Goal: Check status: Check status

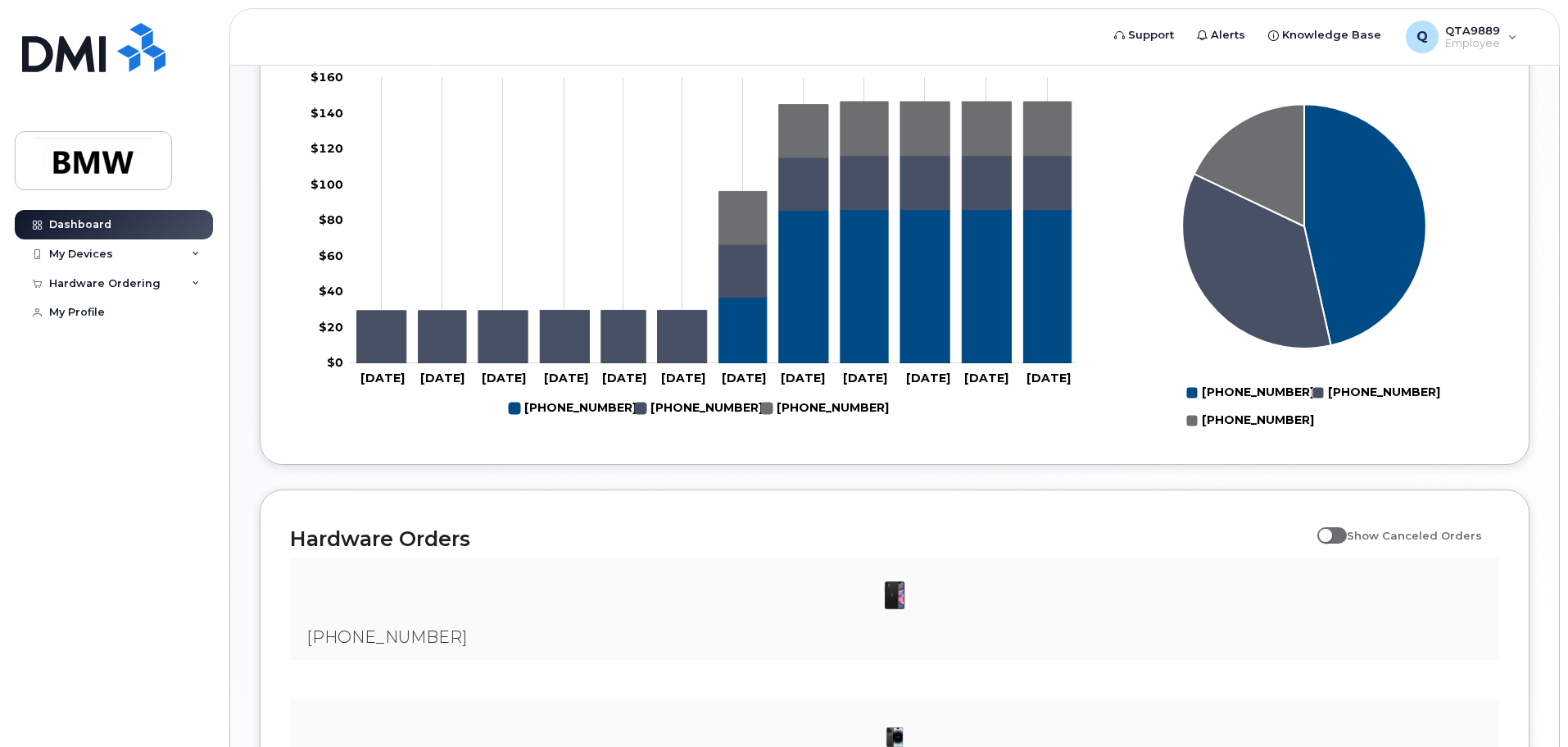
scroll to position [478, 0]
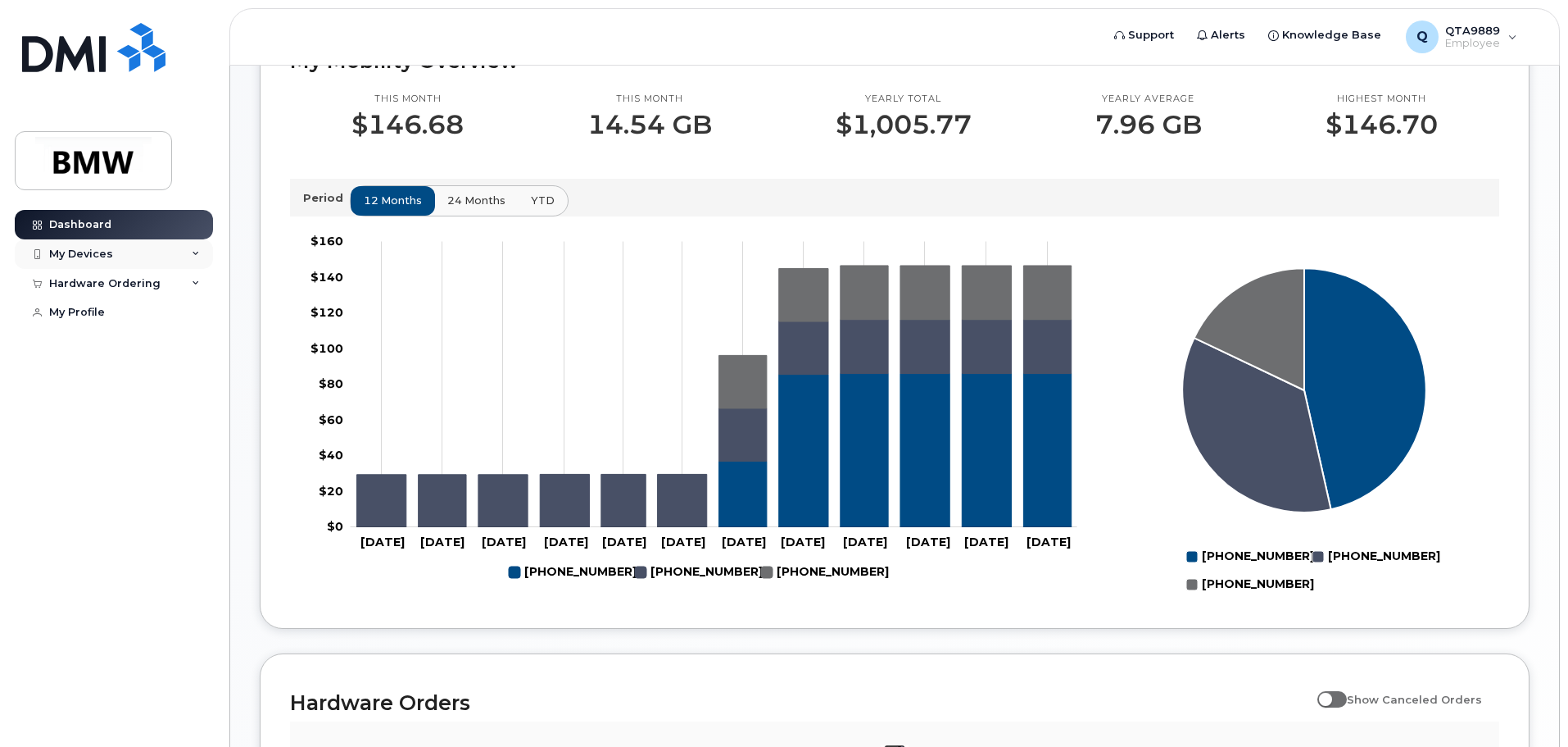
click at [198, 253] on icon at bounding box center [195, 254] width 8 height 8
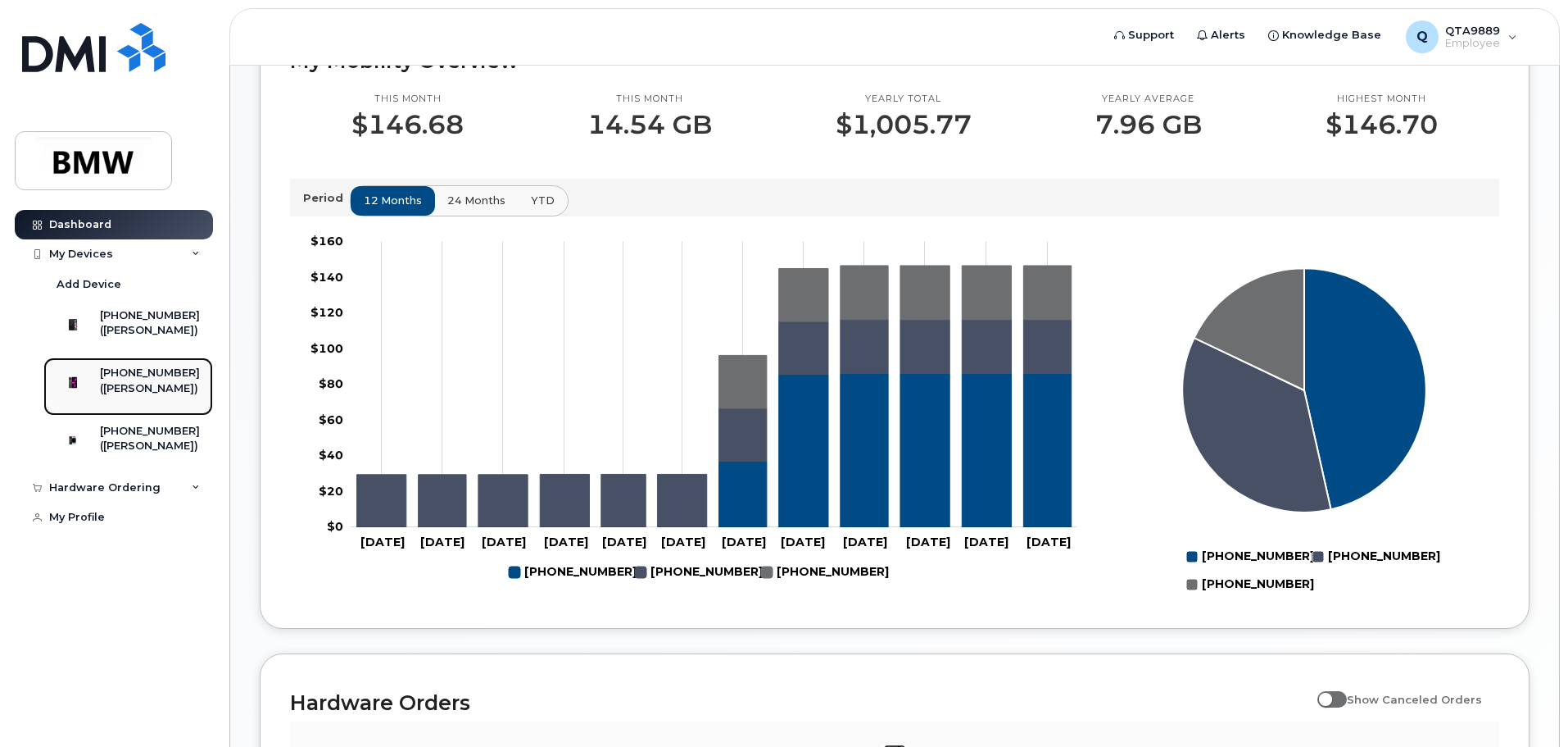
click at [145, 396] on div "([PERSON_NAME])" at bounding box center [150, 388] width 100 height 15
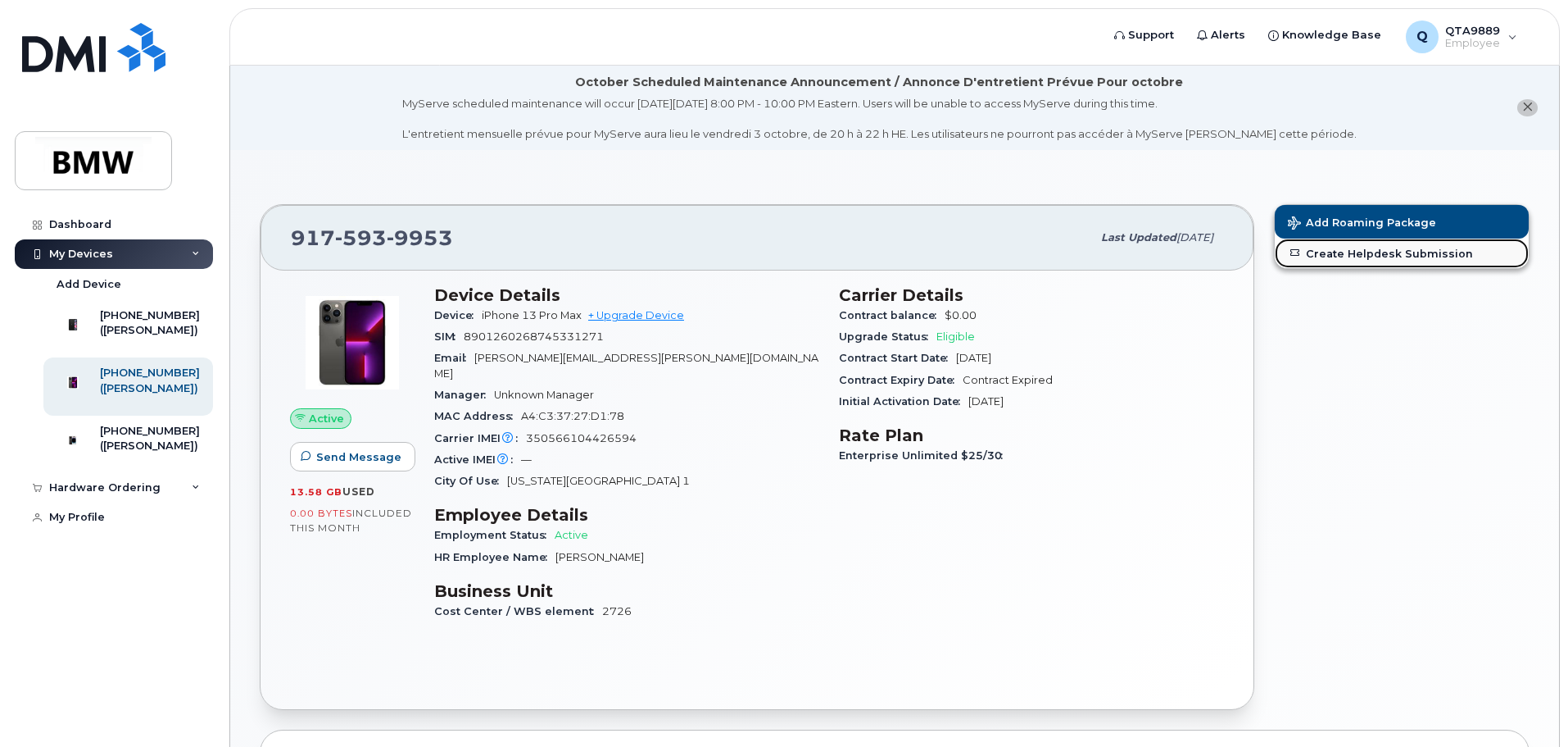
click at [1370, 258] on link "Create Helpdesk Submission" at bounding box center [1401, 253] width 254 height 29
click at [1392, 256] on link "Create Helpdesk Submission" at bounding box center [1401, 253] width 254 height 29
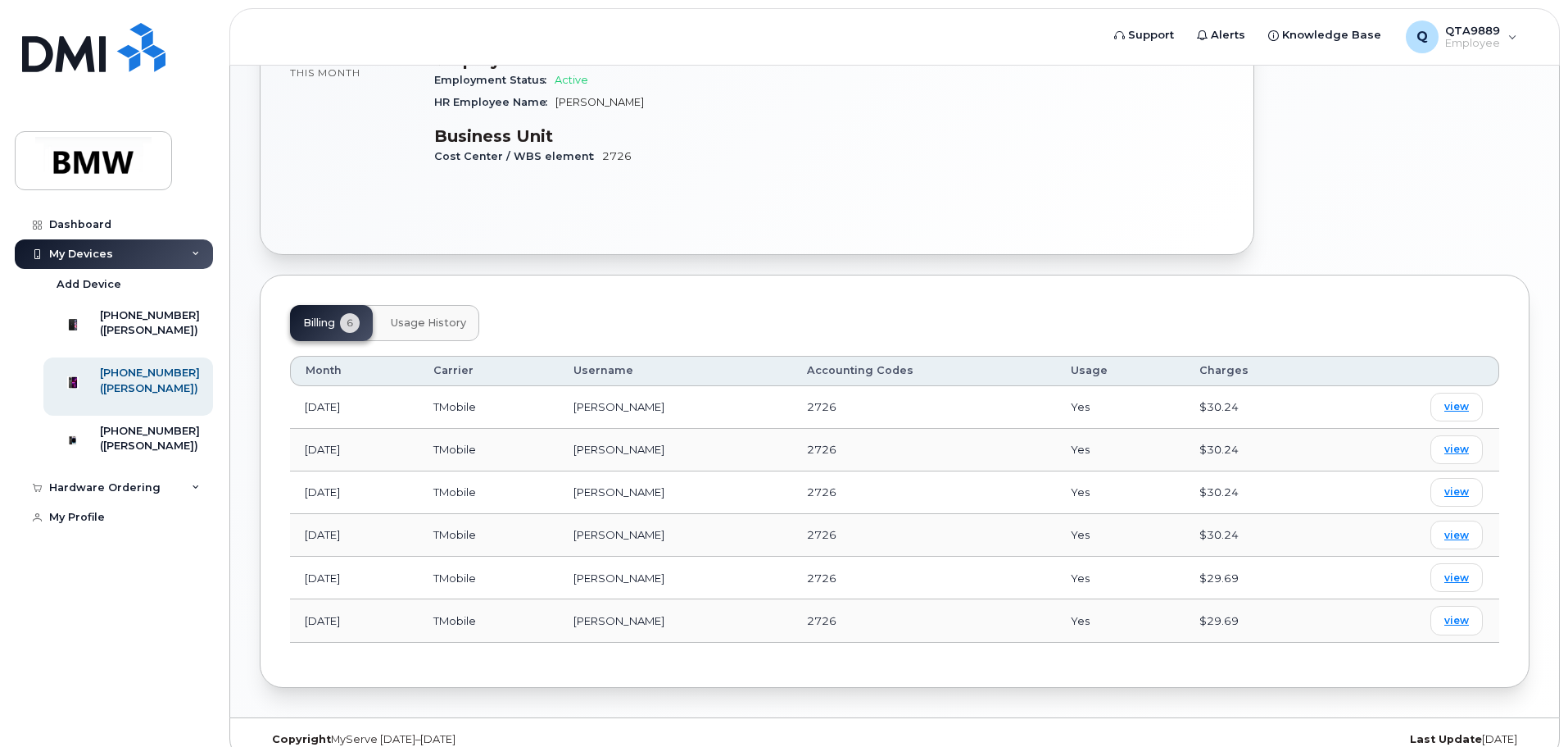
scroll to position [462, 0]
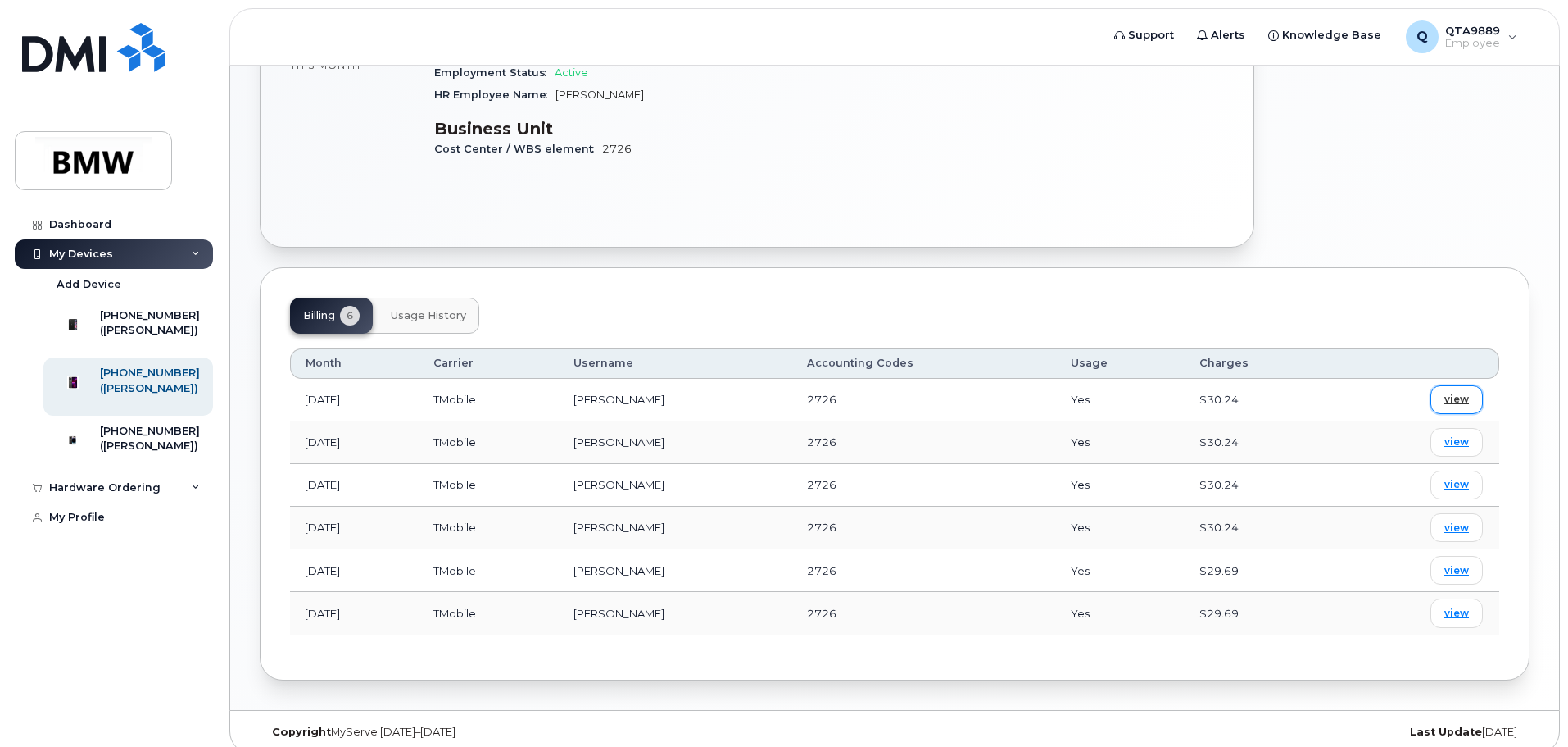
click at [1457, 392] on span "view" at bounding box center [1457, 399] width 25 height 15
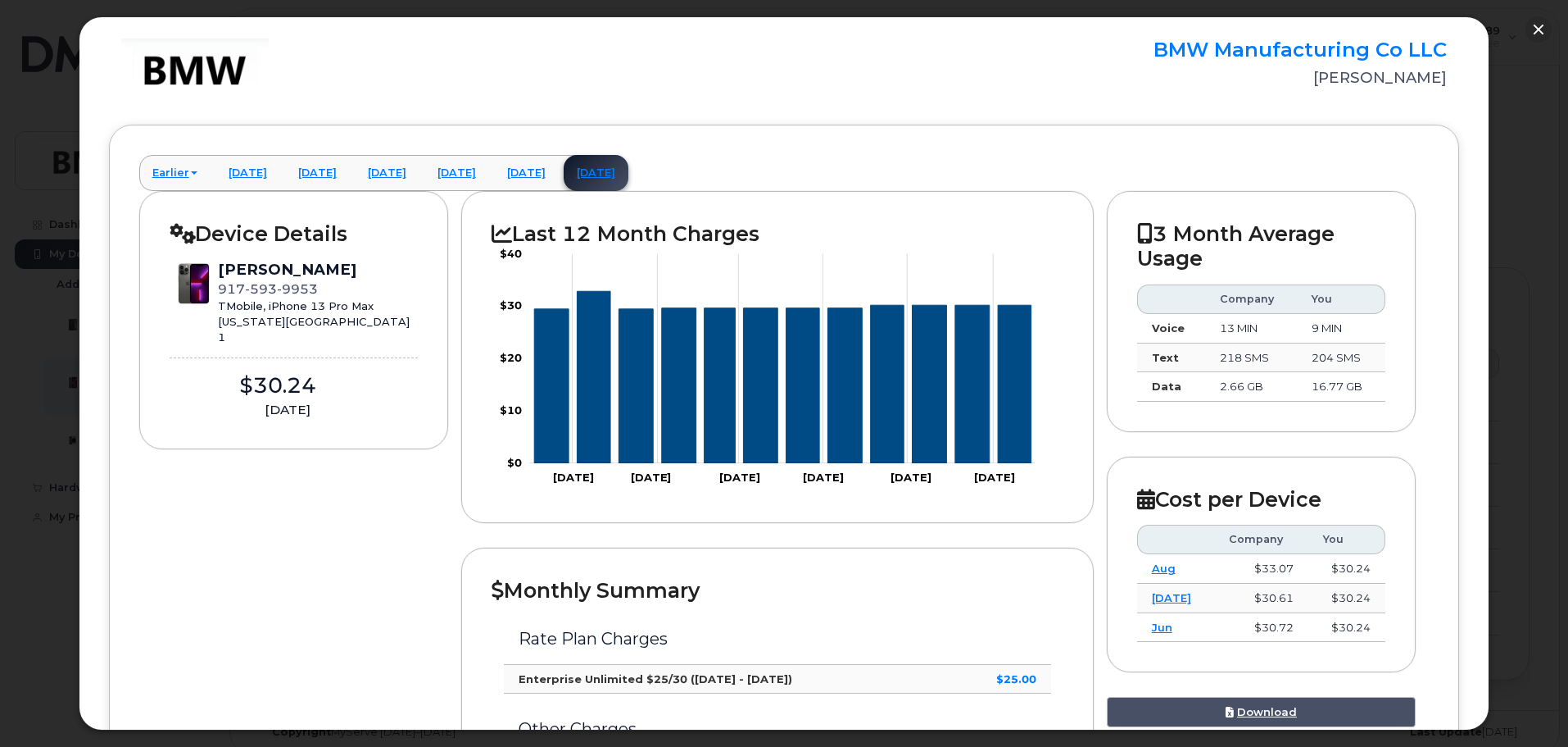
scroll to position [0, 0]
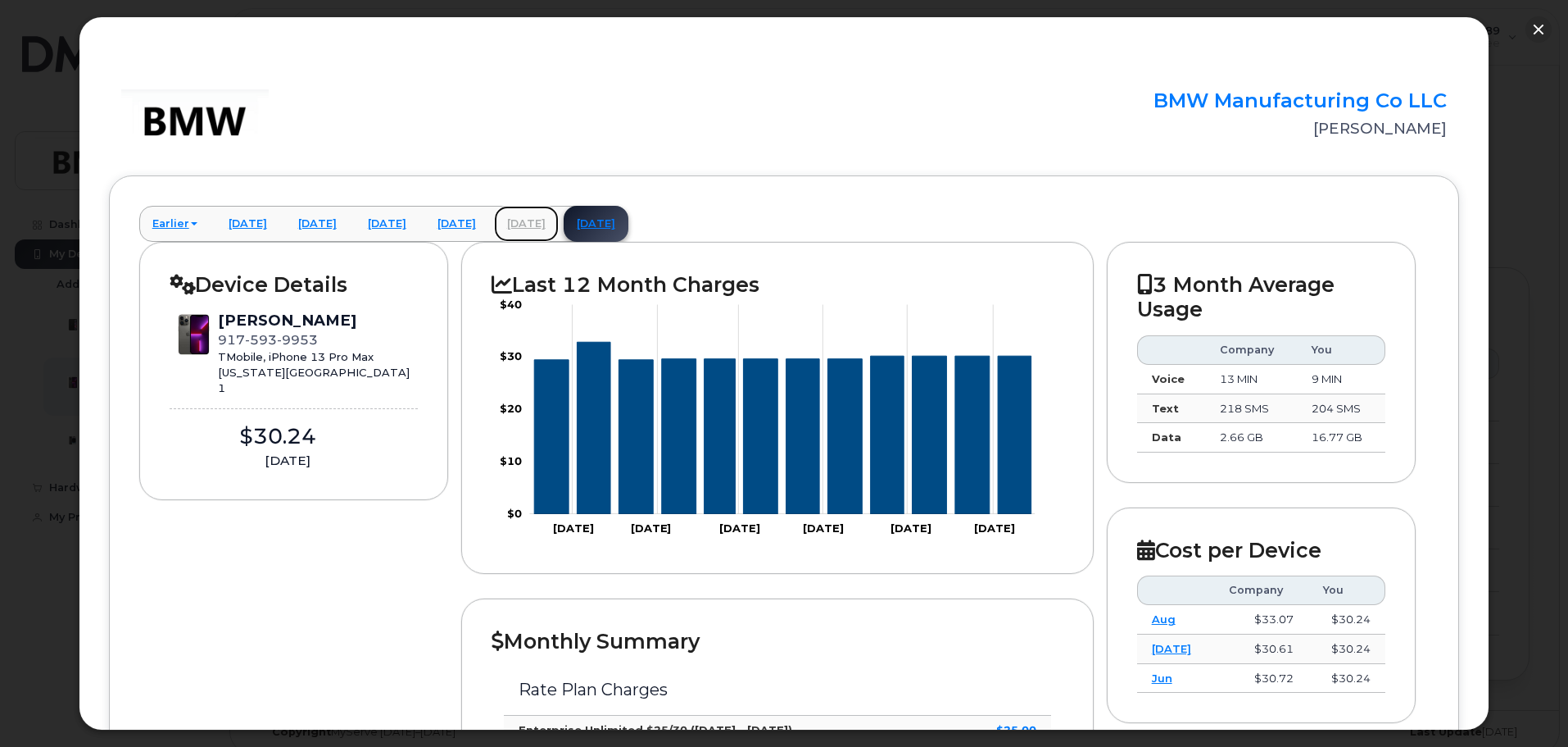
click at [559, 227] on link "August 2025" at bounding box center [526, 223] width 65 height 37
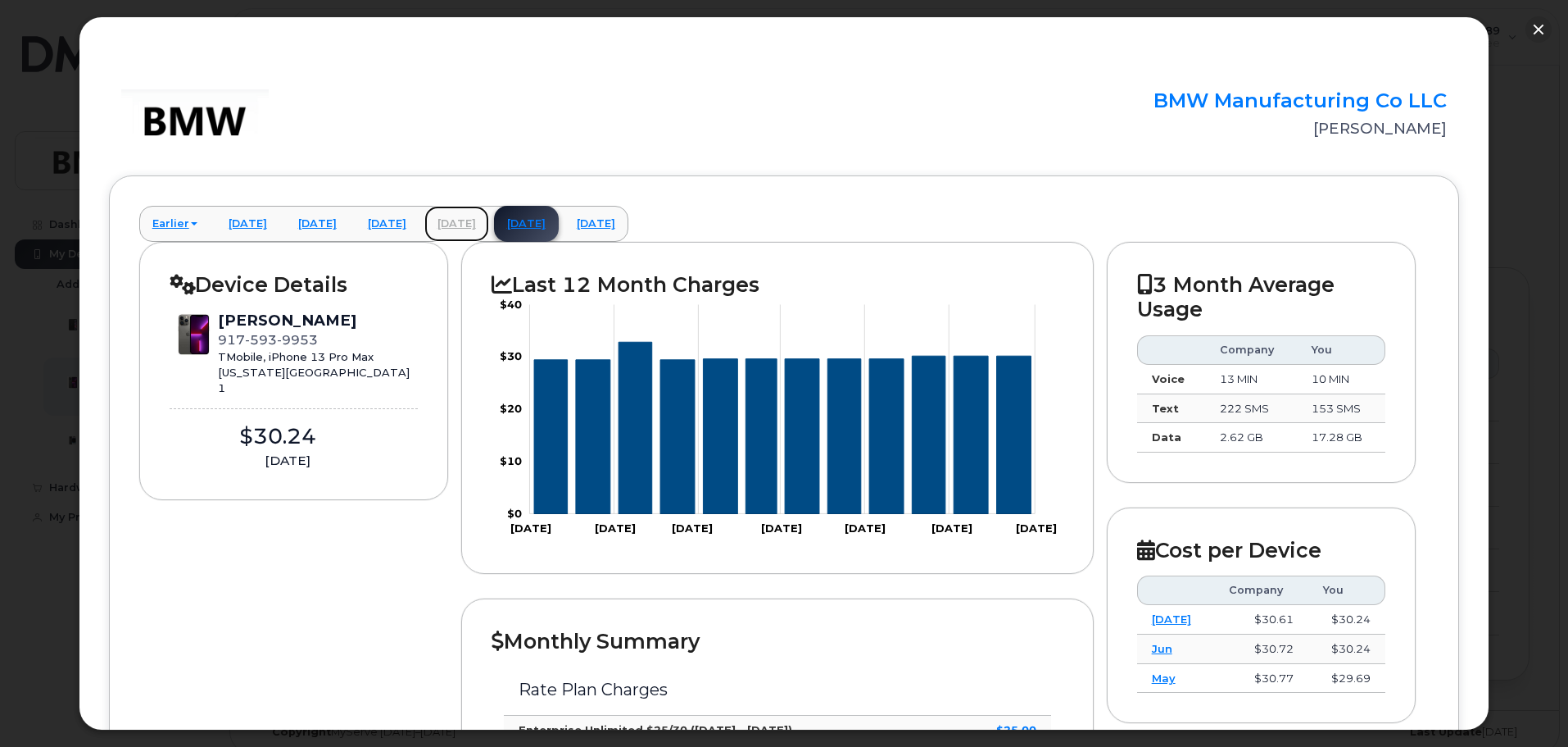
click at [489, 220] on link "July 2025" at bounding box center [457, 223] width 65 height 37
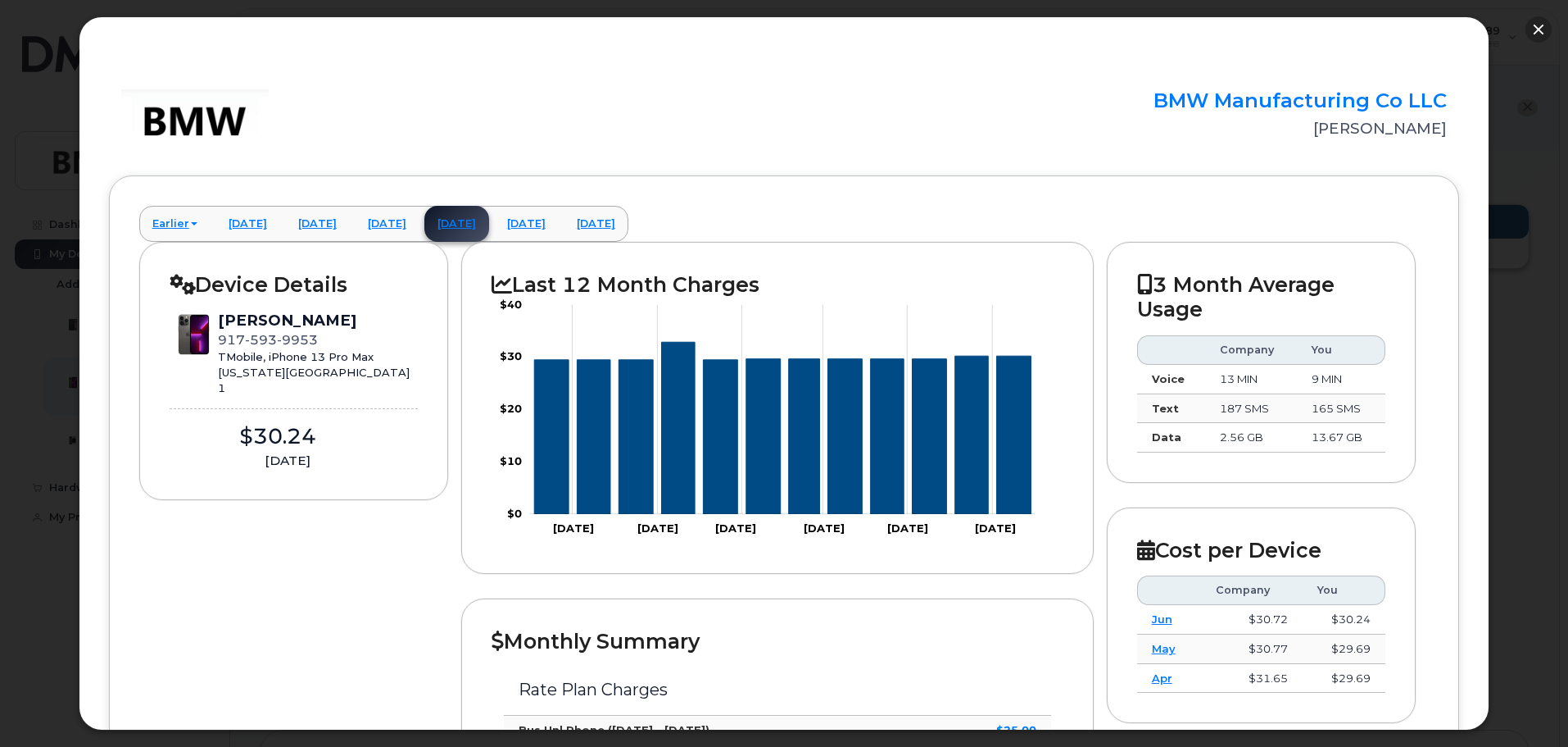
click at [1540, 28] on button "button" at bounding box center [1538, 28] width 26 height 26
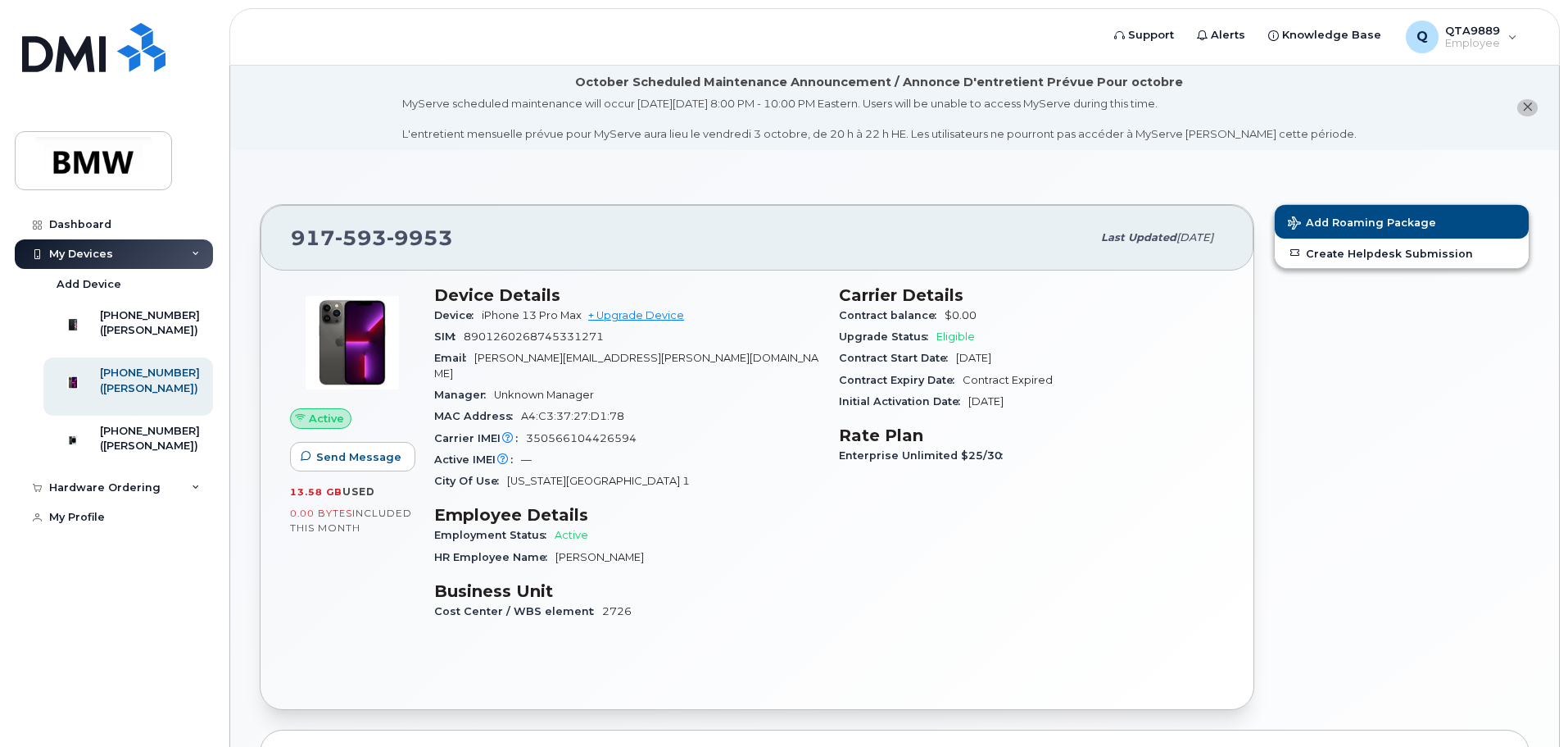
click at [1430, 366] on div "Add Roaming Package Create Helpdesk Submission" at bounding box center [1401, 457] width 275 height 526
click at [82, 216] on link "Dashboard" at bounding box center [114, 224] width 198 height 29
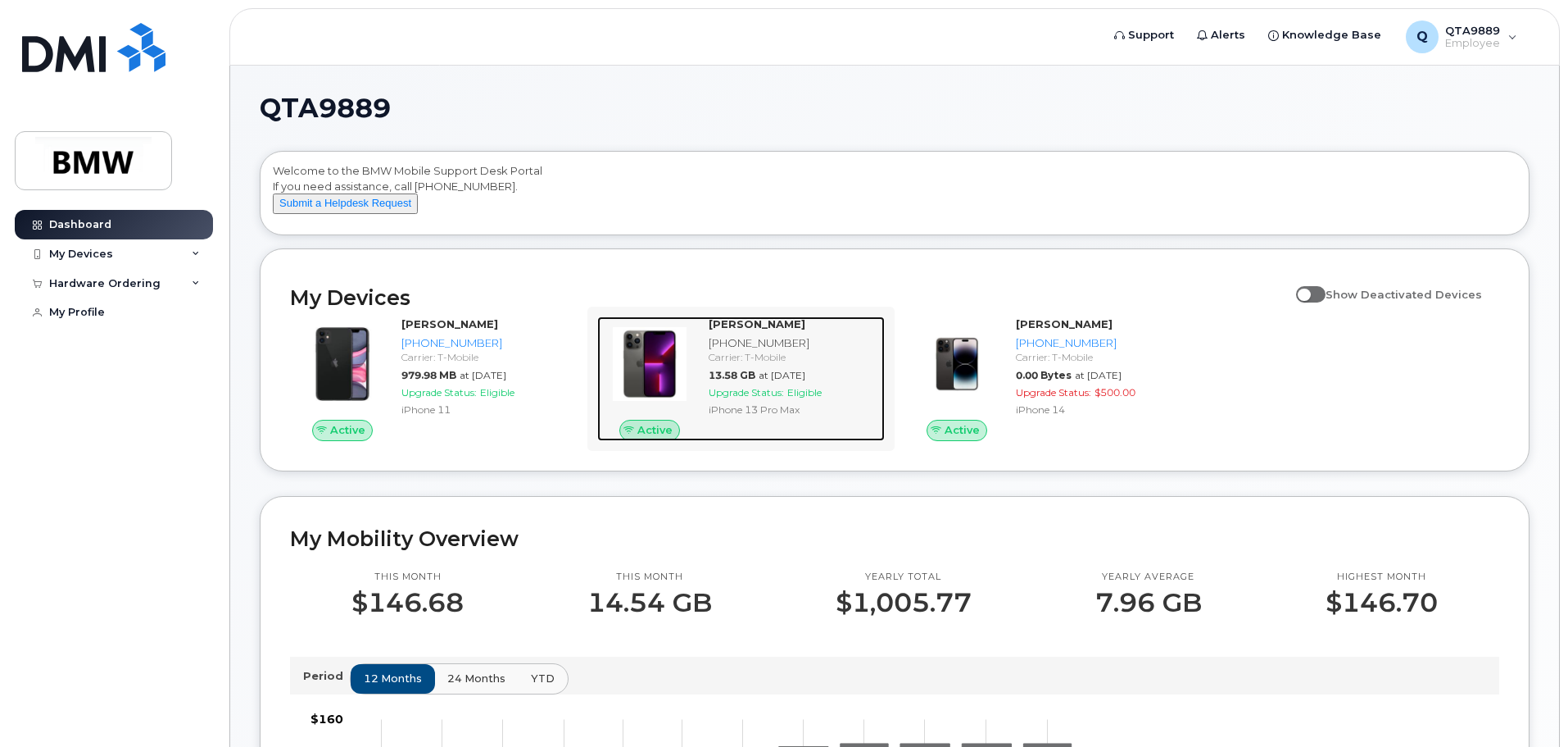
click at [737, 350] on div "[PHONE_NUMBER]" at bounding box center [793, 343] width 170 height 15
click at [660, 438] on span "Active" at bounding box center [655, 429] width 36 height 15
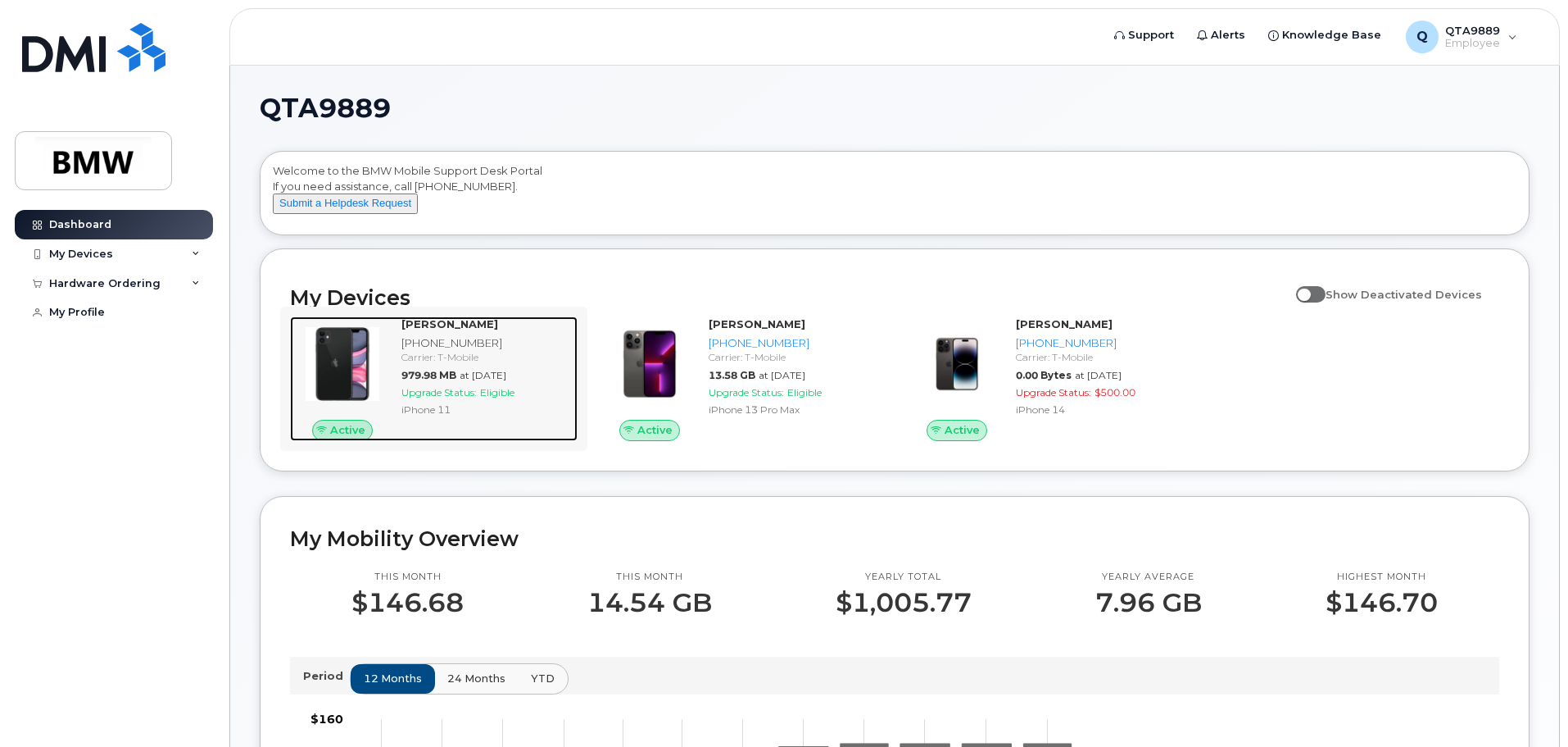
click at [440, 381] on span "979.98 MB" at bounding box center [429, 375] width 55 height 12
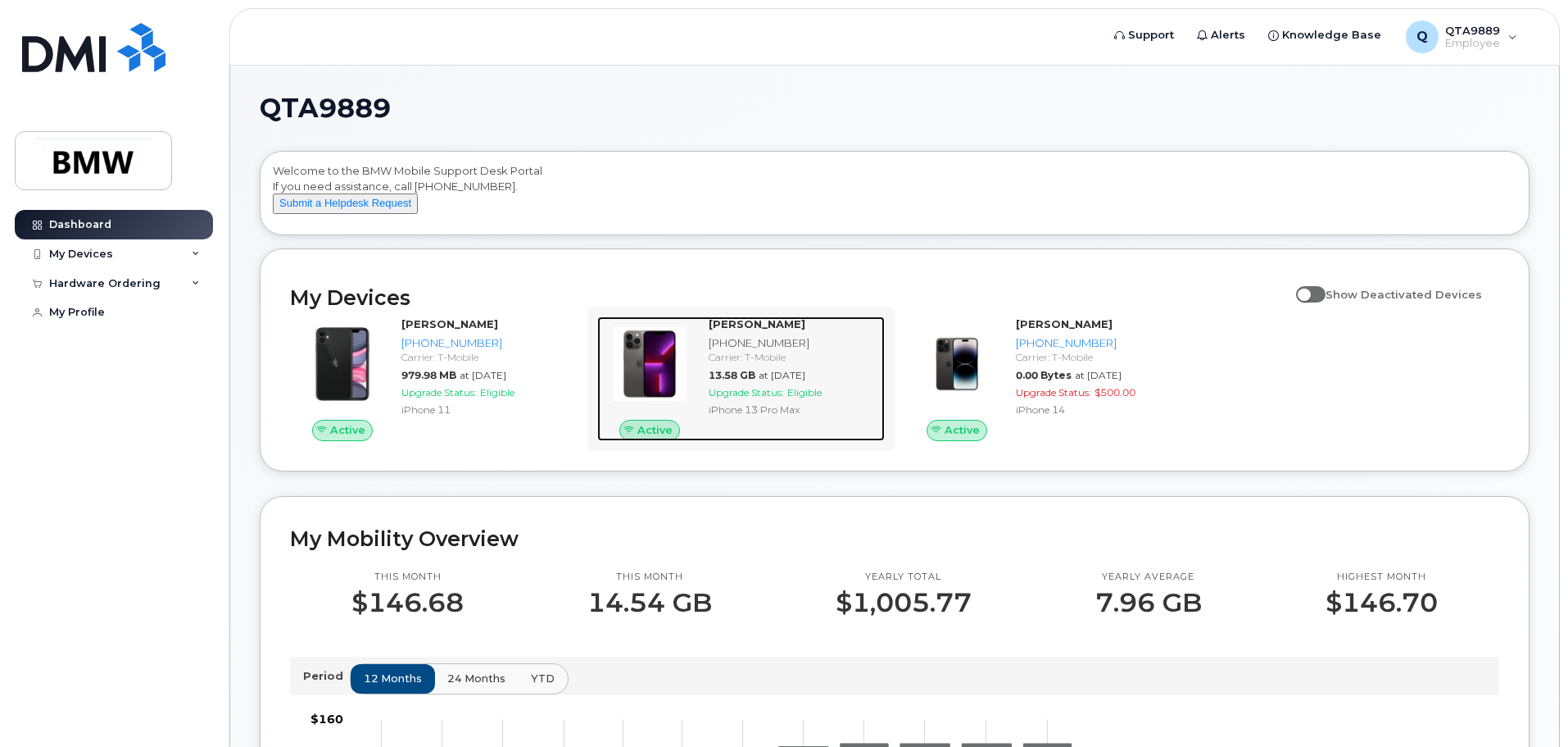
click at [728, 351] on div "[PHONE_NUMBER]" at bounding box center [793, 343] width 170 height 15
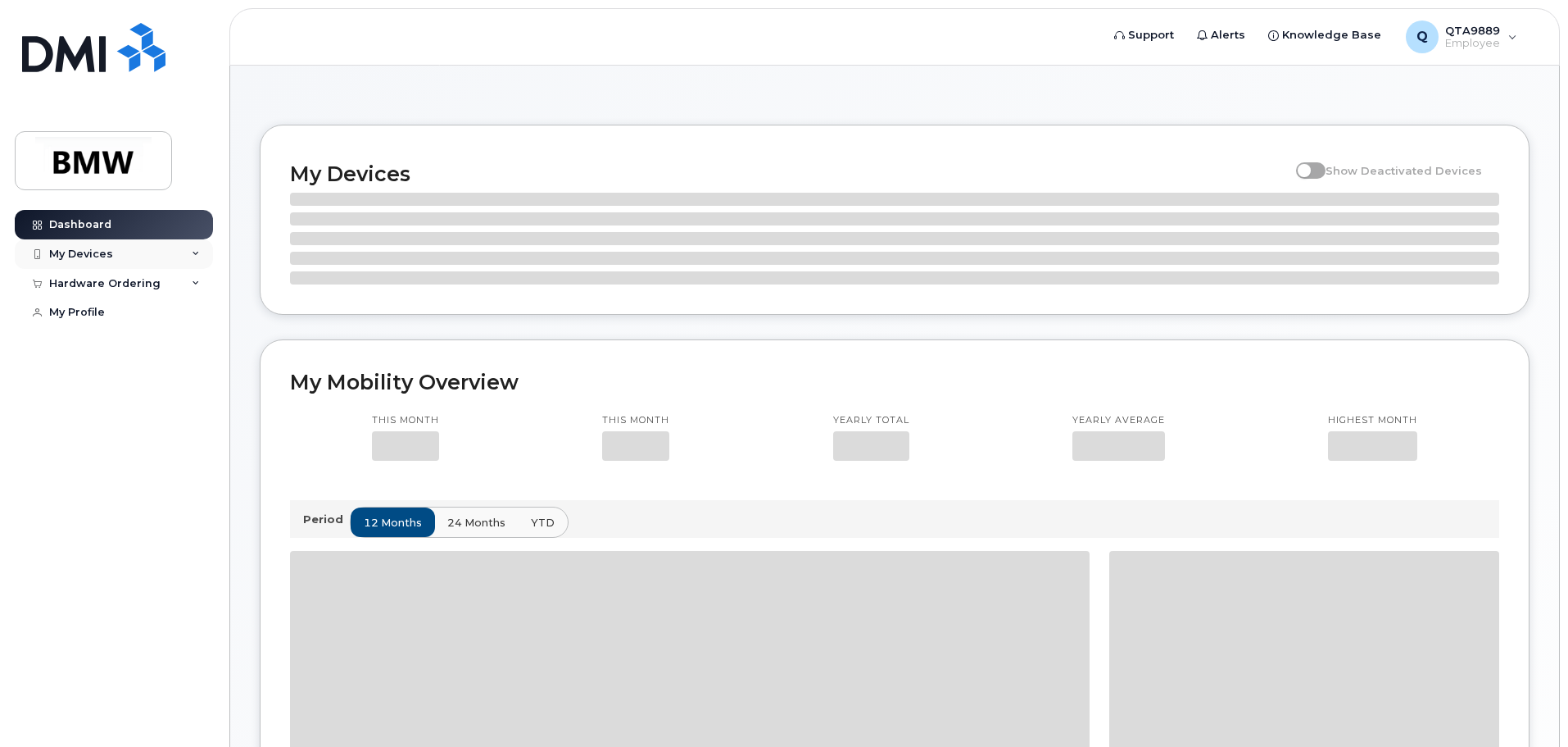
click at [70, 246] on div "My Devices" at bounding box center [114, 254] width 198 height 29
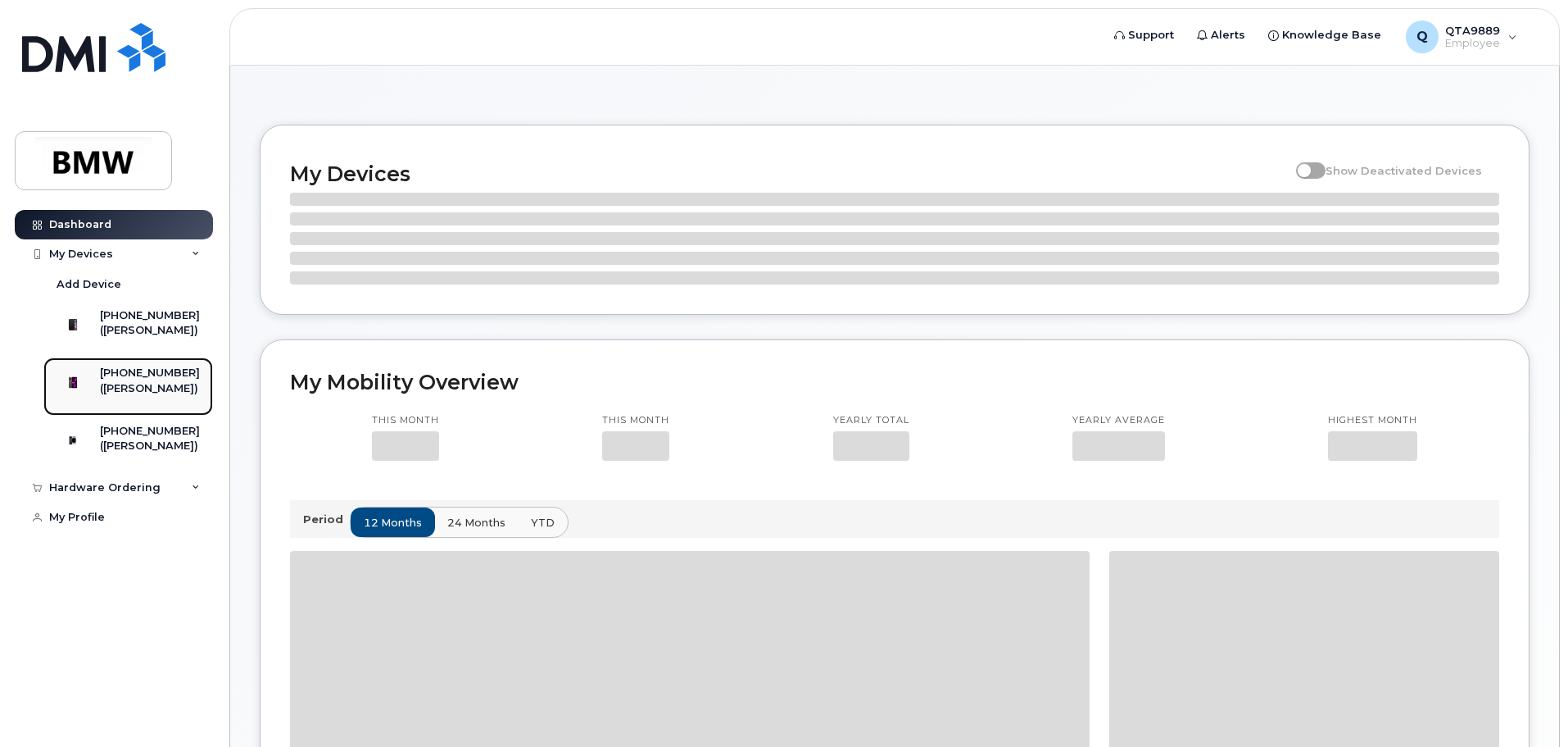
click at [131, 380] on div "[PHONE_NUMBER]" at bounding box center [150, 373] width 100 height 15
